Goal: Go to known website: Access a specific website the user already knows

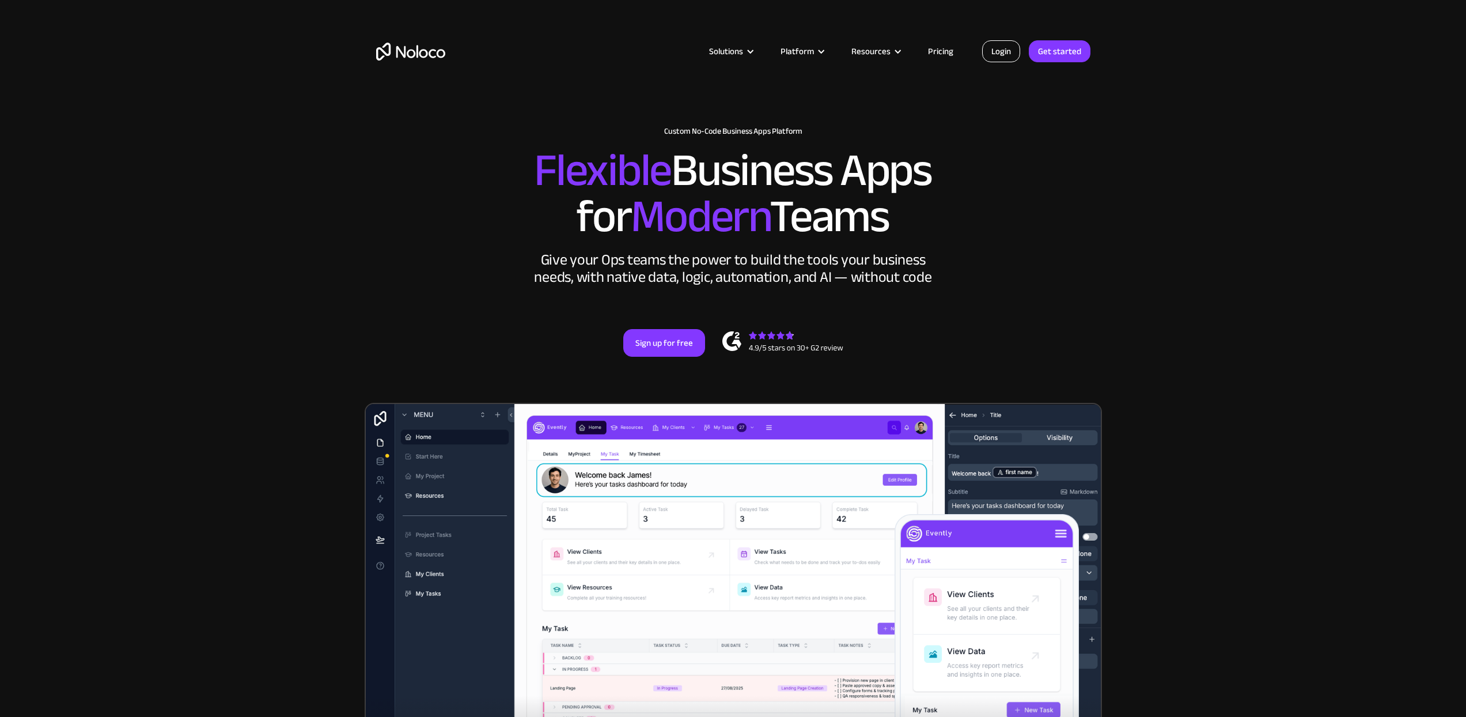
click at [1006, 46] on link "Login" at bounding box center [1001, 51] width 38 height 22
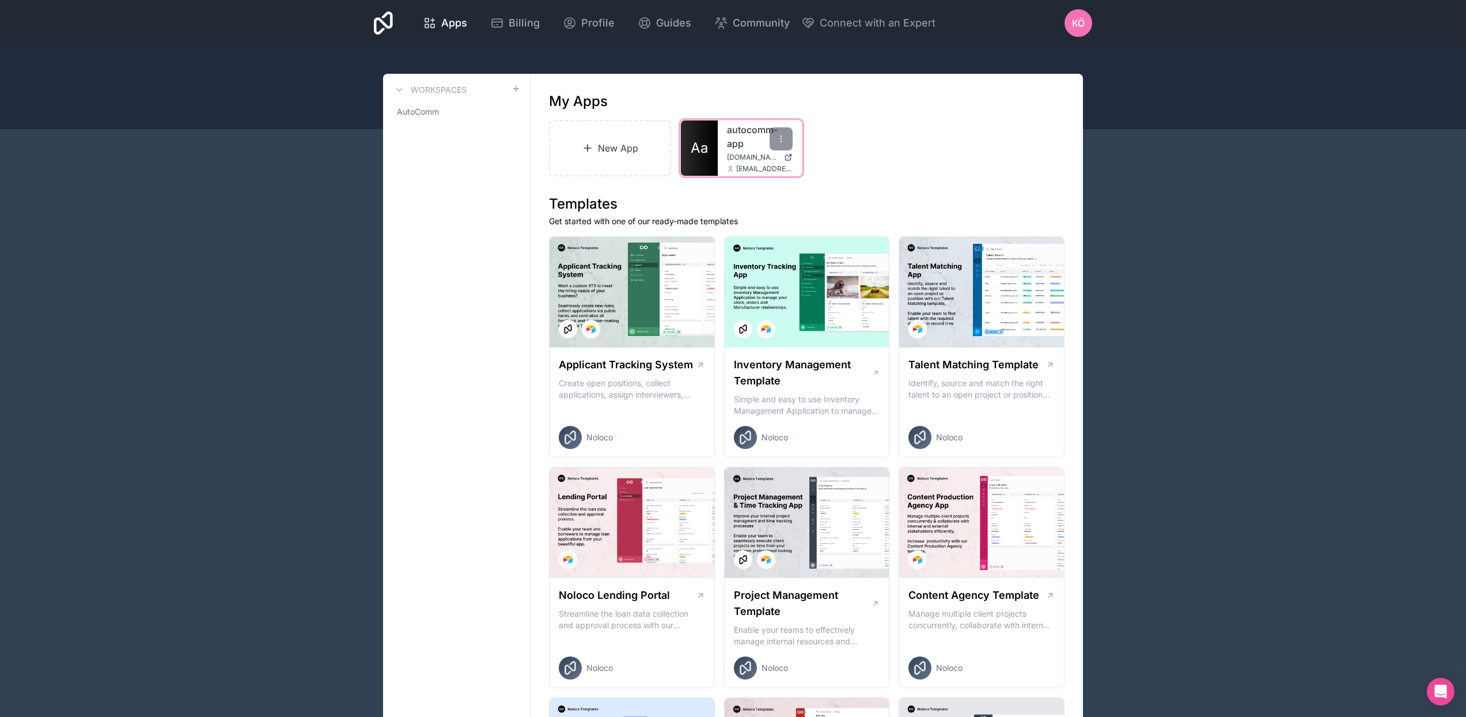
click at [702, 147] on span "Aa" at bounding box center [699, 148] width 17 height 18
